Goal: Information Seeking & Learning: Learn about a topic

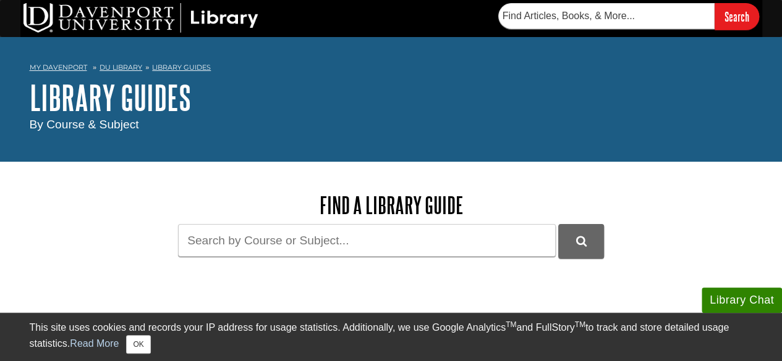
click at [344, 224] on div "Find a Library Guide Guide Search Terms" at bounding box center [391, 225] width 476 height 65
click at [329, 244] on input "Guide Search Terms" at bounding box center [367, 240] width 378 height 33
click at [329, 240] on input "Guide Search Terms" at bounding box center [367, 240] width 378 height 33
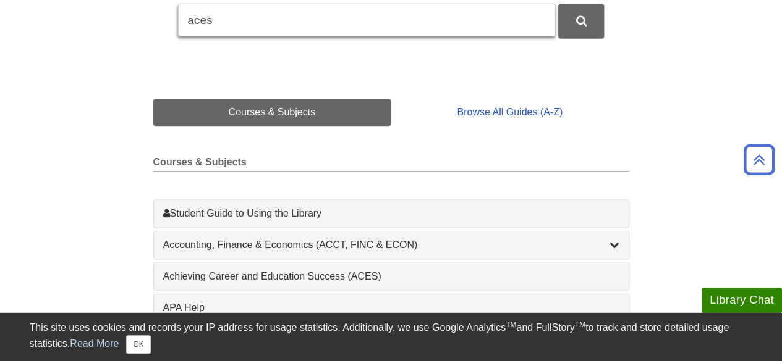
scroll to position [226, 0]
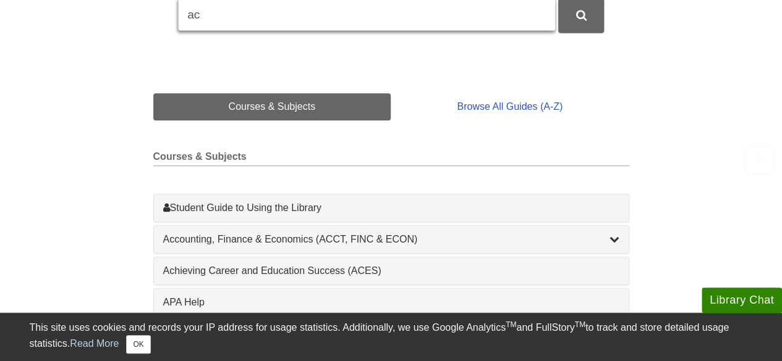
type input "a"
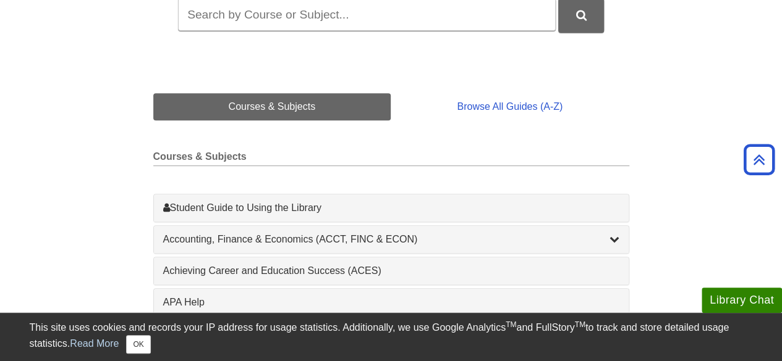
click at [140, 357] on div "This site uses cookies and records your IP address for usage statistics. Additi…" at bounding box center [391, 337] width 723 height 48
click at [139, 348] on button "OK" at bounding box center [138, 345] width 24 height 19
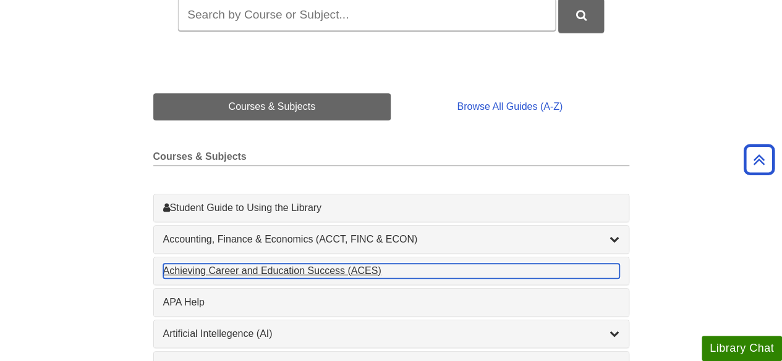
click at [270, 268] on div "Achieving Career and Education Success (ACES) , 1 guides" at bounding box center [391, 271] width 456 height 15
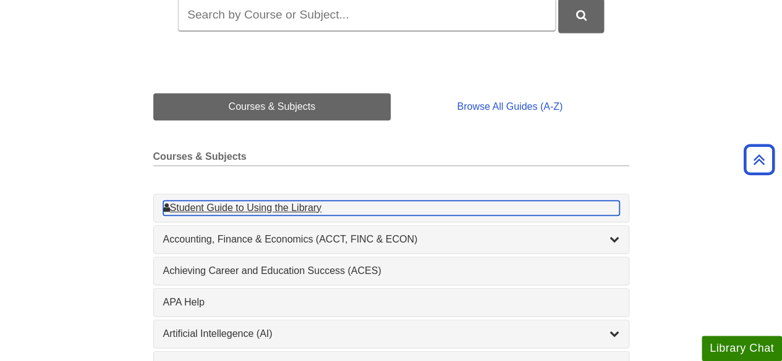
click at [388, 202] on div "Student Guide to Using the Library , 1 guides" at bounding box center [391, 208] width 456 height 15
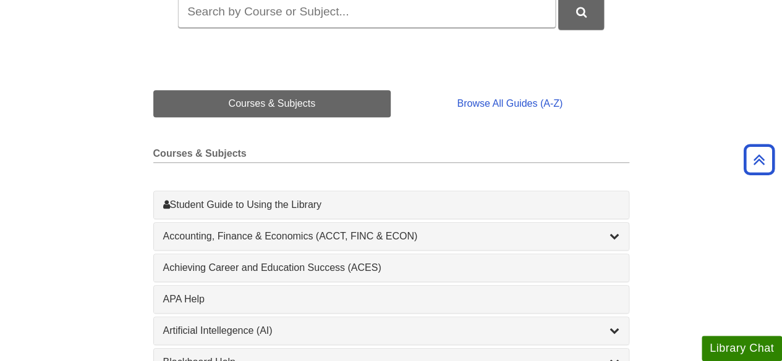
scroll to position [0, 0]
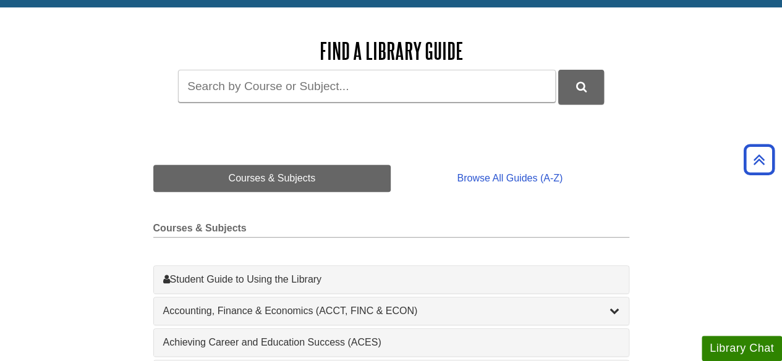
scroll to position [150, 0]
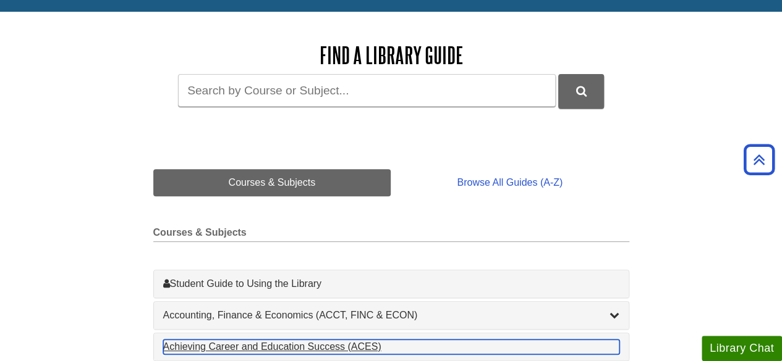
click at [265, 348] on div "Achieving Career and Education Success (ACES) , 1 guides" at bounding box center [391, 347] width 456 height 15
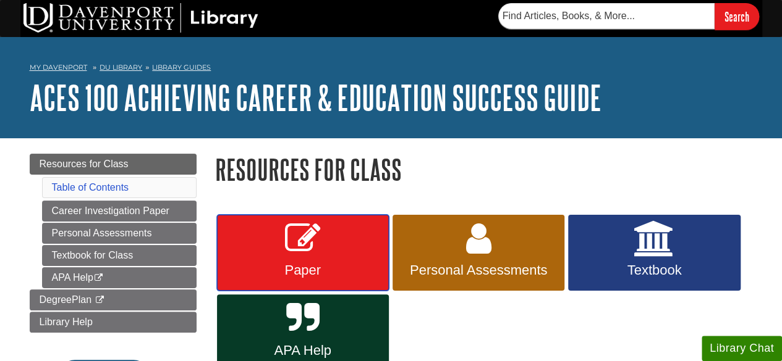
click at [329, 232] on link "Paper" at bounding box center [303, 253] width 172 height 77
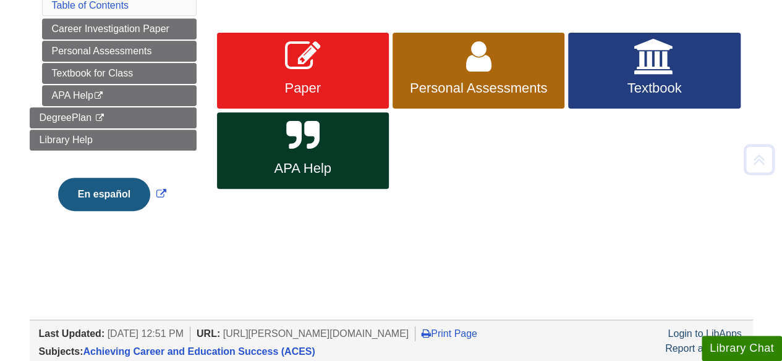
scroll to position [183, 0]
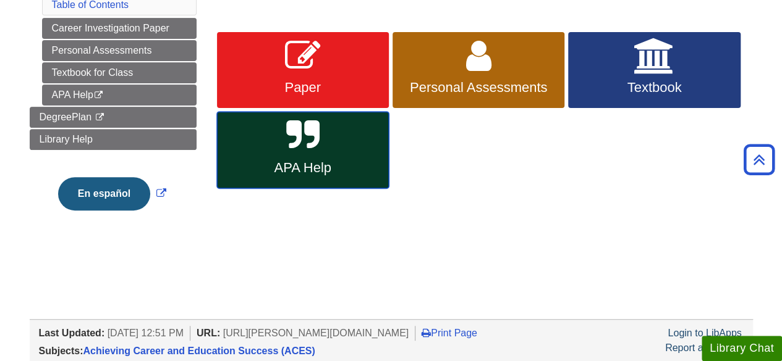
click at [347, 138] on link "APA Help" at bounding box center [303, 150] width 172 height 77
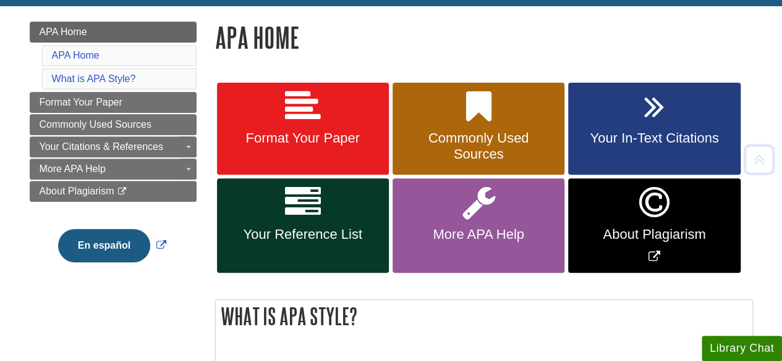
scroll to position [165, 0]
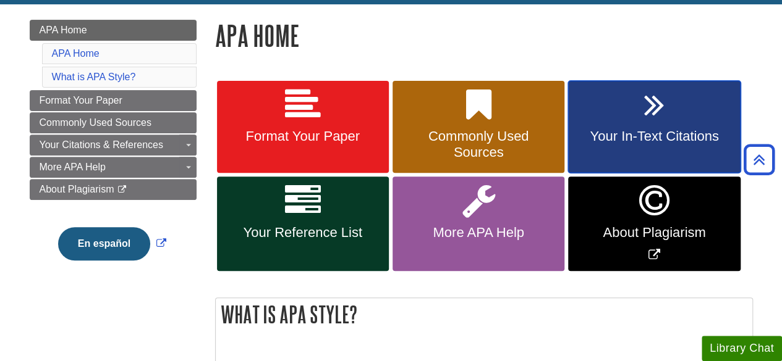
click at [661, 153] on link "Your In-Text Citations" at bounding box center [654, 127] width 172 height 93
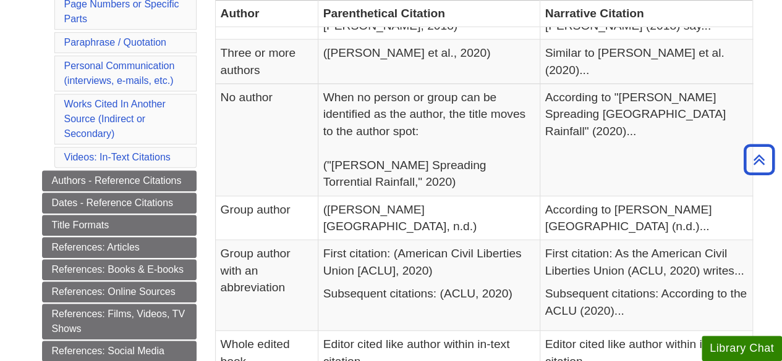
scroll to position [400, 0]
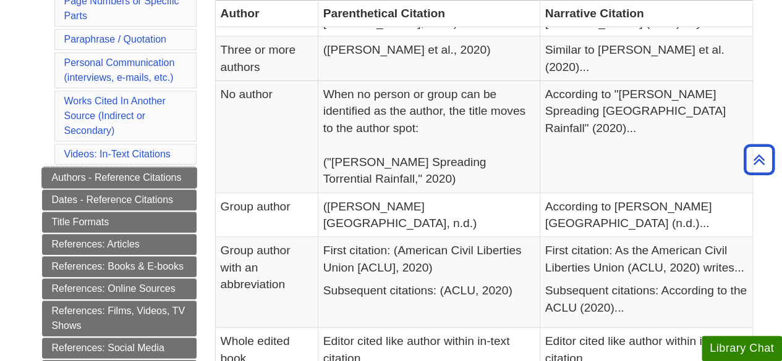
click at [118, 174] on link "Authors - Reference Citations" at bounding box center [119, 177] width 154 height 21
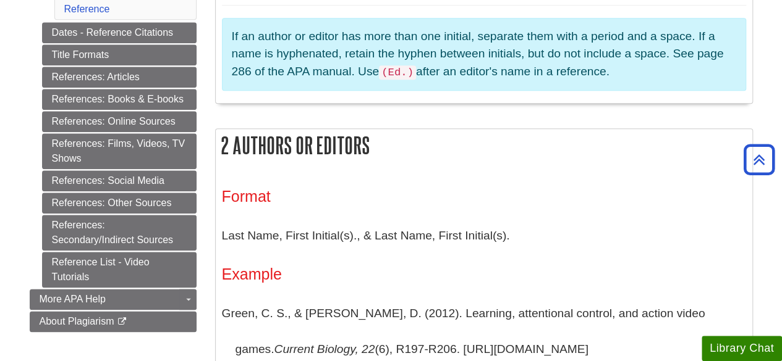
scroll to position [622, 0]
click at [116, 111] on link "References: Online Sources" at bounding box center [119, 121] width 154 height 21
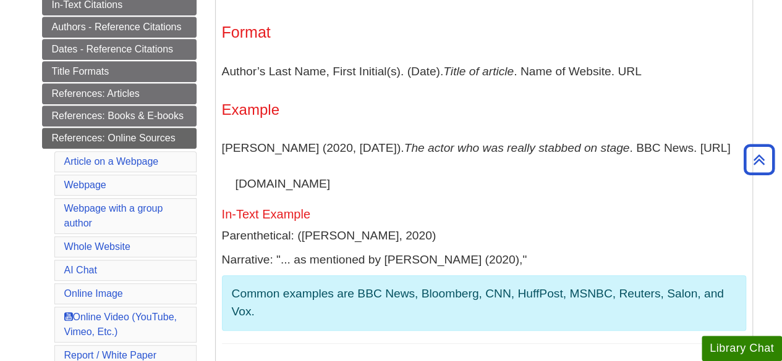
scroll to position [270, 0]
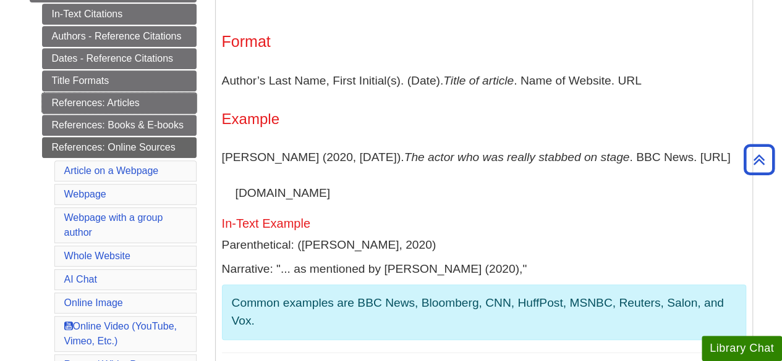
click at [104, 104] on link "References: Articles" at bounding box center [119, 103] width 154 height 21
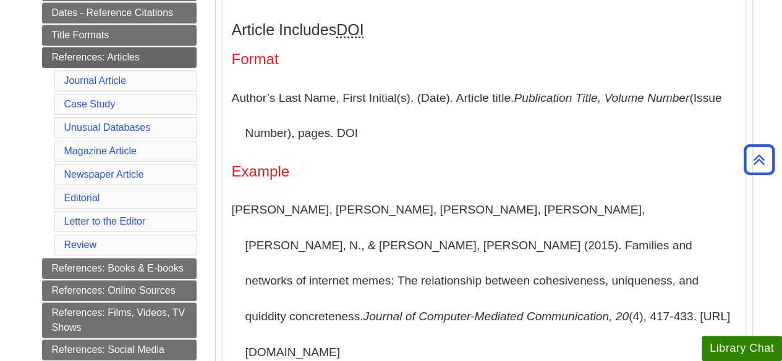
scroll to position [315, 0]
drag, startPoint x: 242, startPoint y: 142, endPoint x: 560, endPoint y: 169, distance: 318.7
click at [560, 169] on h4 "Example" at bounding box center [484, 172] width 504 height 16
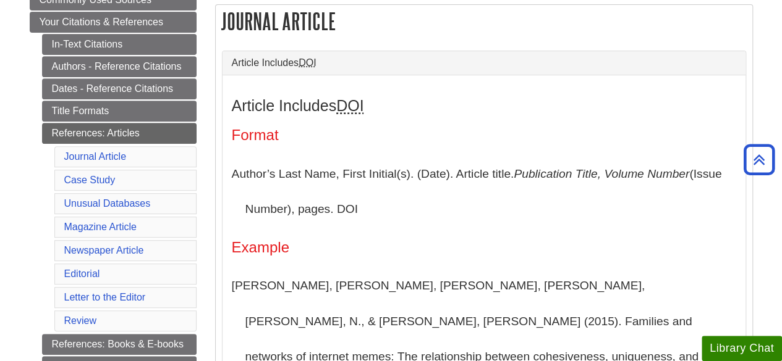
scroll to position [229, 0]
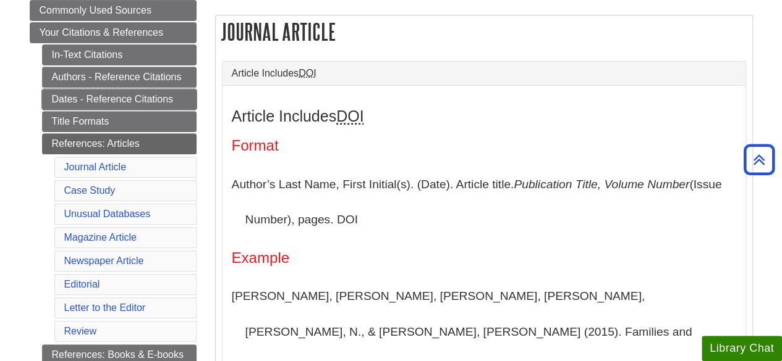
click at [103, 90] on link "Dates - Reference Citations" at bounding box center [119, 99] width 154 height 21
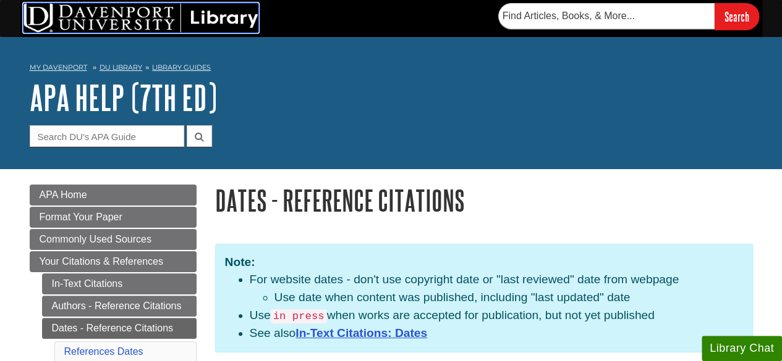
click at [223, 15] on img at bounding box center [140, 18] width 235 height 30
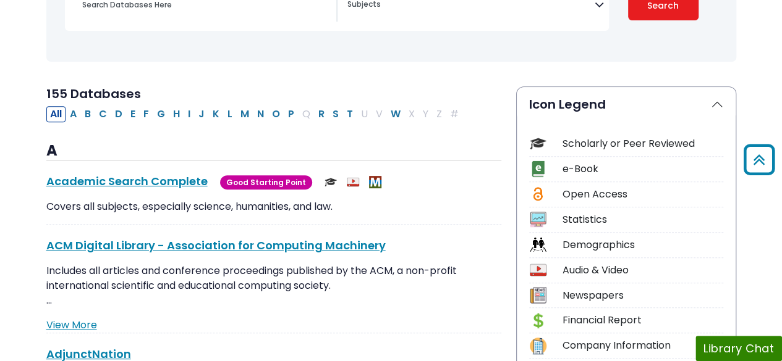
scroll to position [211, 0]
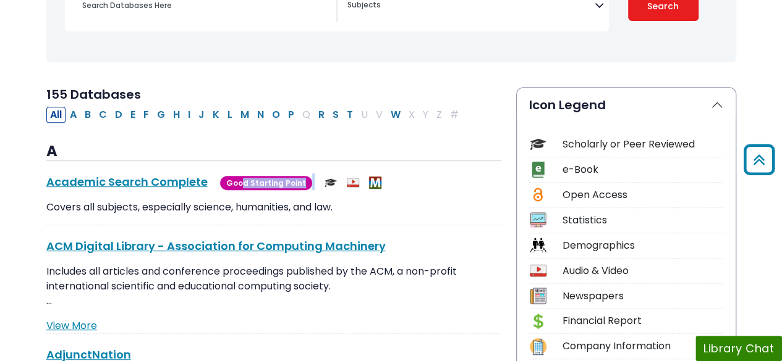
drag, startPoint x: 239, startPoint y: 181, endPoint x: 352, endPoint y: 172, distance: 113.4
click at [352, 174] on div "Academic Search Complete This link opens in a new window Good Starting Point" at bounding box center [273, 182] width 455 height 17
click at [387, 243] on div at bounding box center [391, 247] width 10 height 14
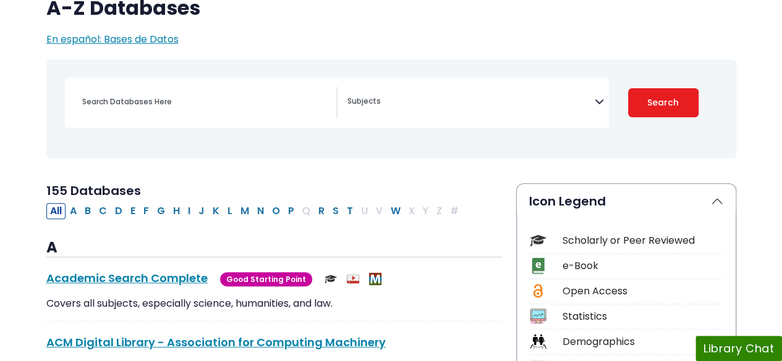
scroll to position [117, 0]
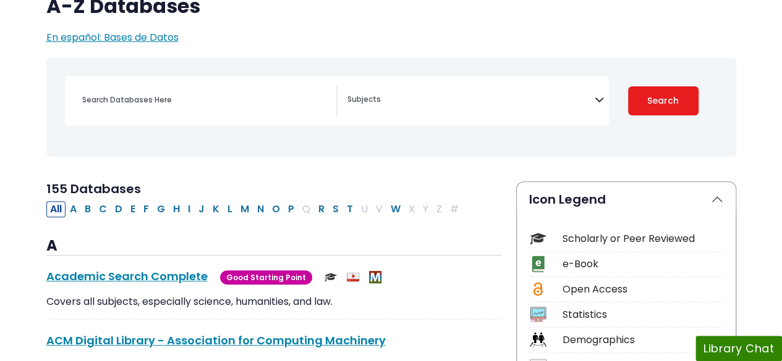
click at [268, 213] on button "O" at bounding box center [275, 209] width 15 height 16
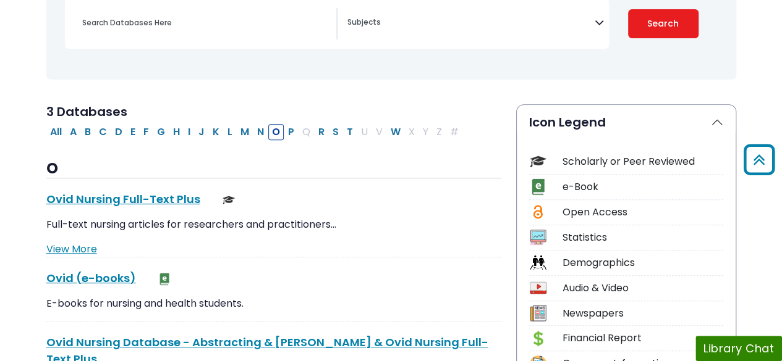
scroll to position [193, 0]
click at [104, 132] on button "C" at bounding box center [102, 133] width 15 height 16
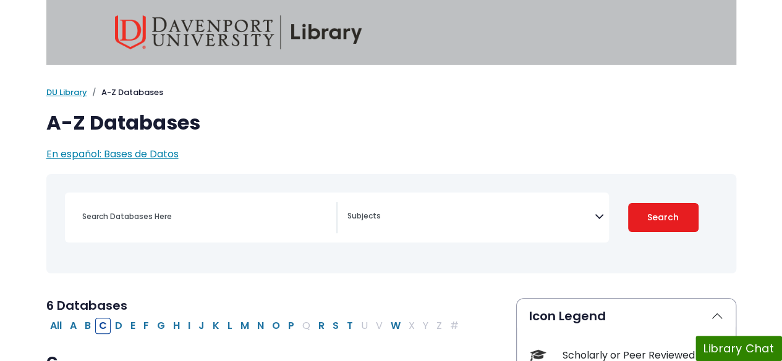
click at [61, 332] on button "All" at bounding box center [55, 326] width 19 height 16
click at [412, 213] on textarea "Search" at bounding box center [470, 218] width 247 height 10
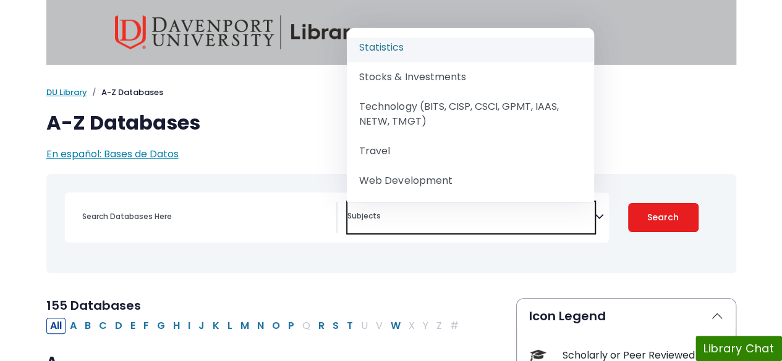
scroll to position [1655, 0]
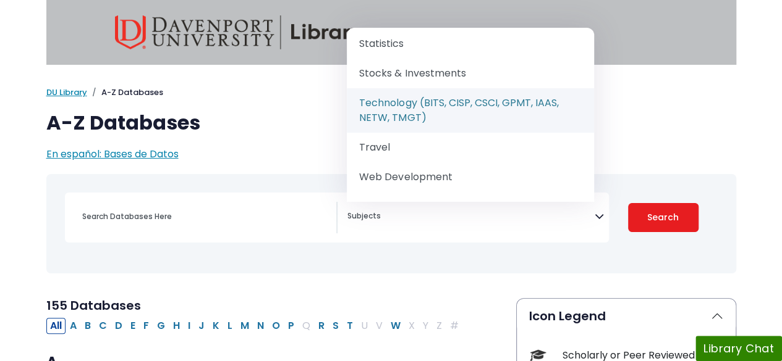
select select "219090"
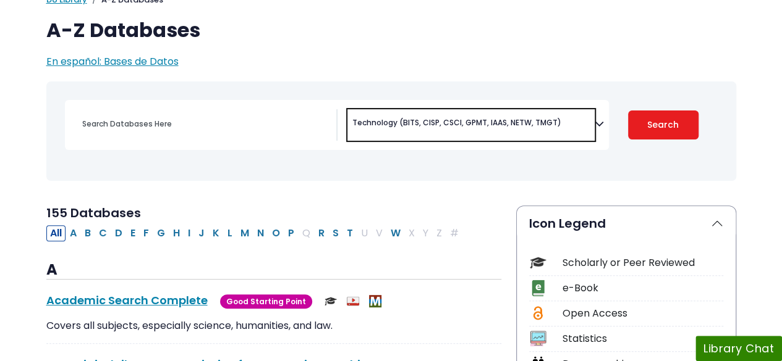
scroll to position [95, 0]
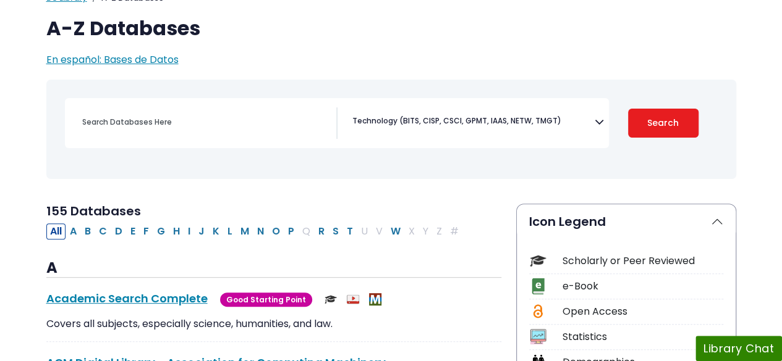
click at [656, 115] on button "Search" at bounding box center [663, 123] width 70 height 29
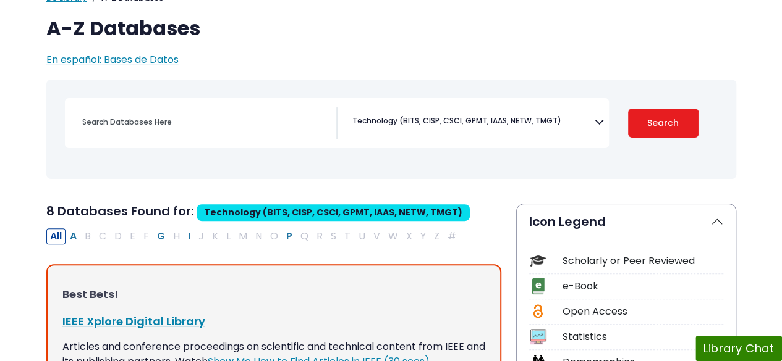
scroll to position [857, 0]
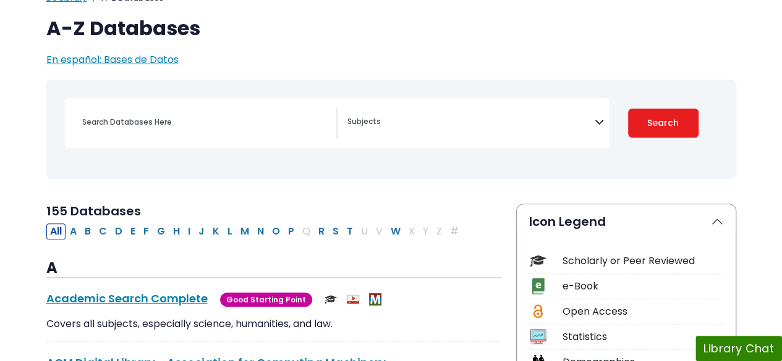
scroll to position [16, 0]
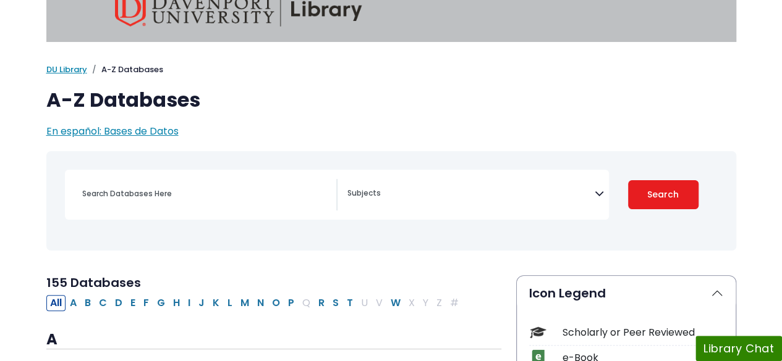
select select "Database Subject Filter"
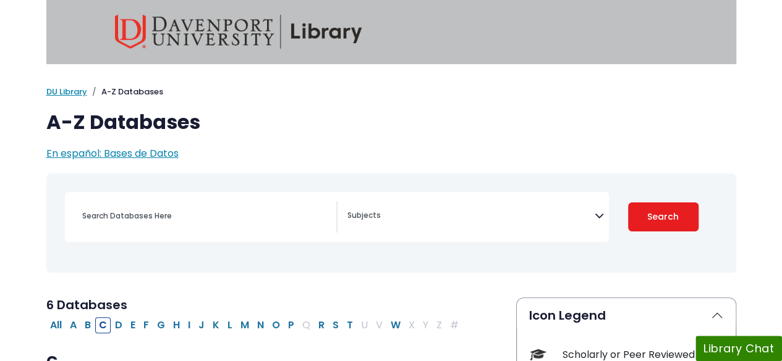
scroll to position [0, 0]
click at [160, 43] on img at bounding box center [238, 32] width 247 height 34
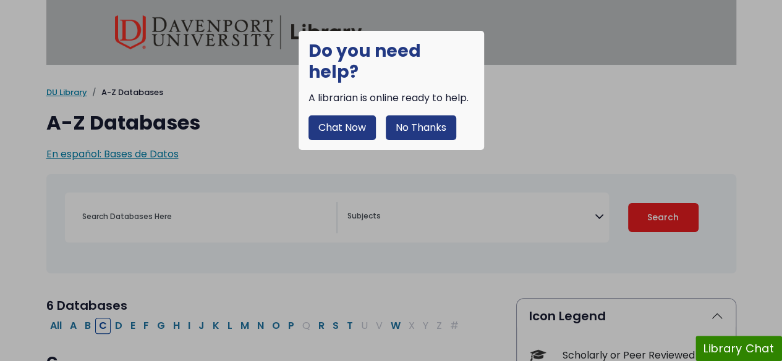
click at [429, 116] on button "No Thanks" at bounding box center [421, 128] width 70 height 25
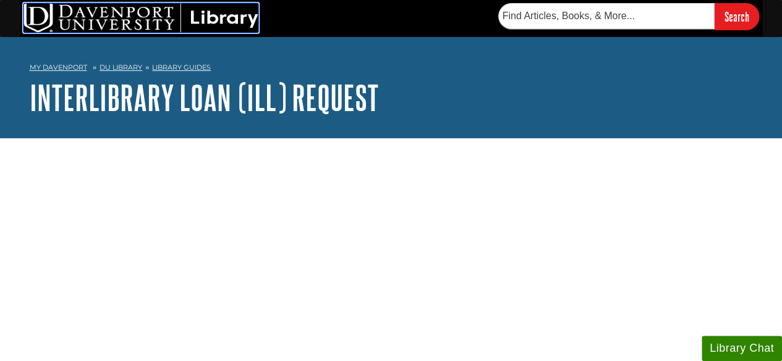
click at [115, 14] on img at bounding box center [140, 18] width 235 height 30
